Goal: Find specific page/section: Find specific page/section

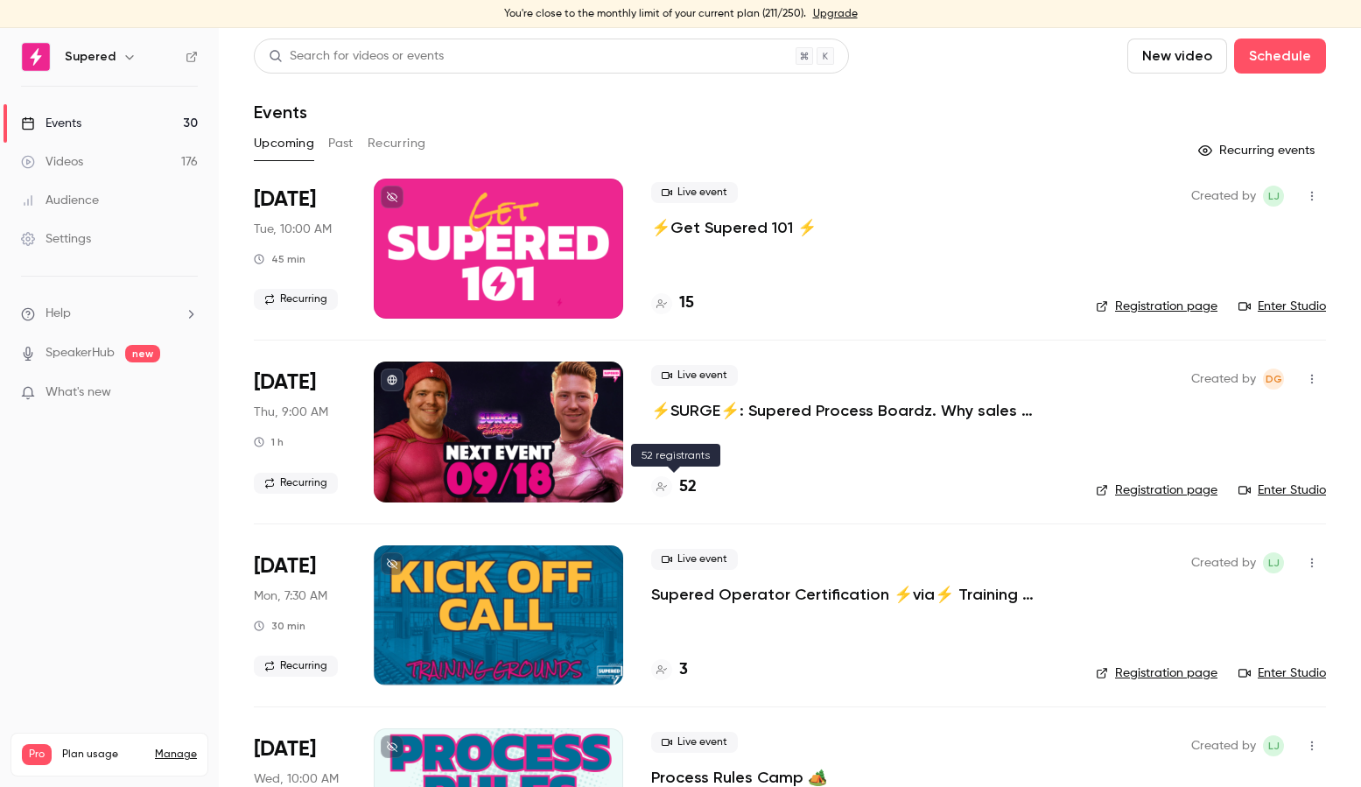
click at [682, 486] on h4 "52" at bounding box center [688, 487] width 18 height 24
